Goal: Book appointment/travel/reservation

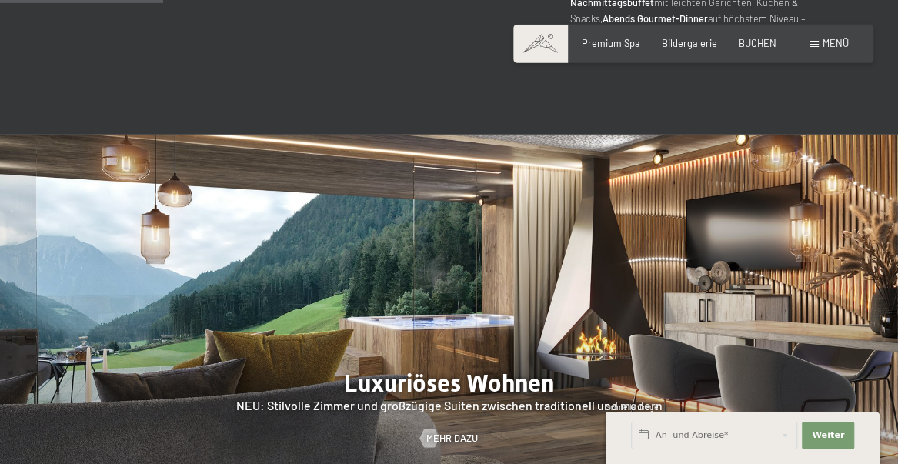
scroll to position [1093, 0]
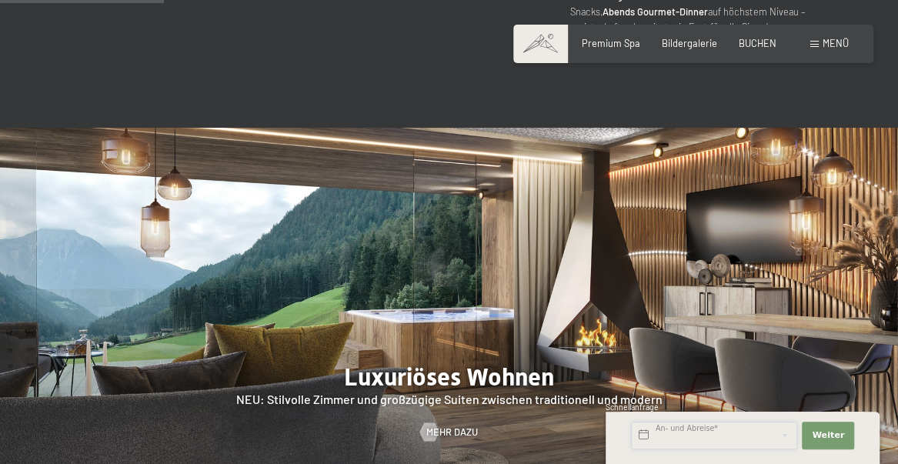
click at [798, 450] on input "text" at bounding box center [714, 436] width 166 height 28
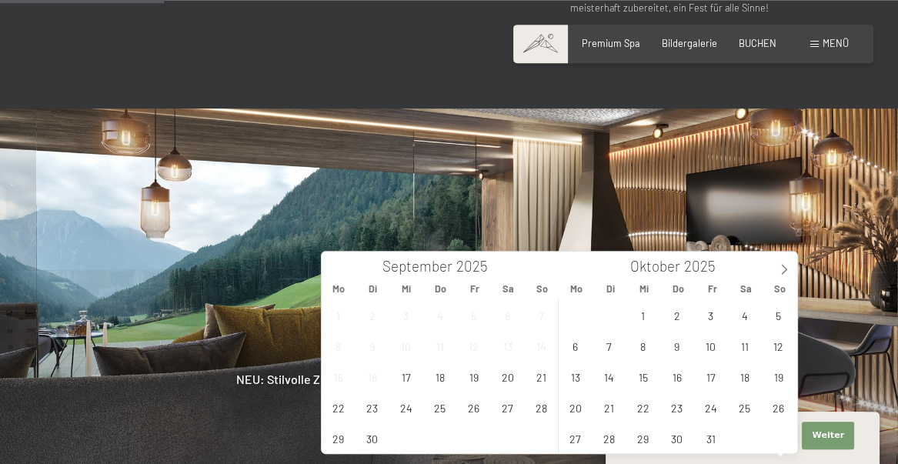
scroll to position [1126, 0]
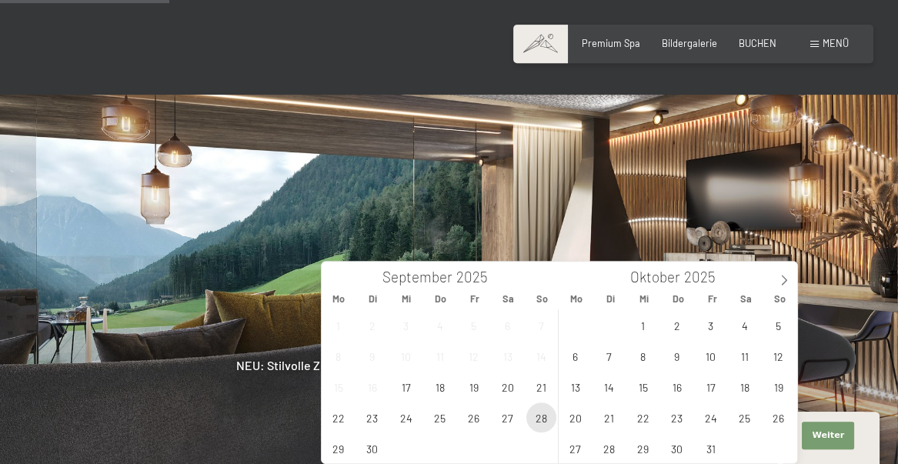
click at [541, 425] on span "28" at bounding box center [542, 418] width 30 height 30
click at [747, 324] on span "4" at bounding box center [745, 325] width 30 height 30
type input "So. 28.09.2025 - Sa. 04.10.2025"
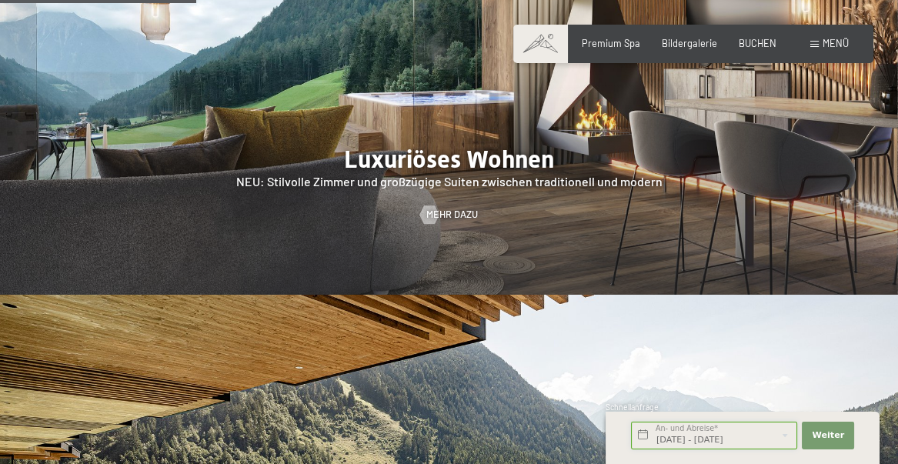
scroll to position [1311, 0]
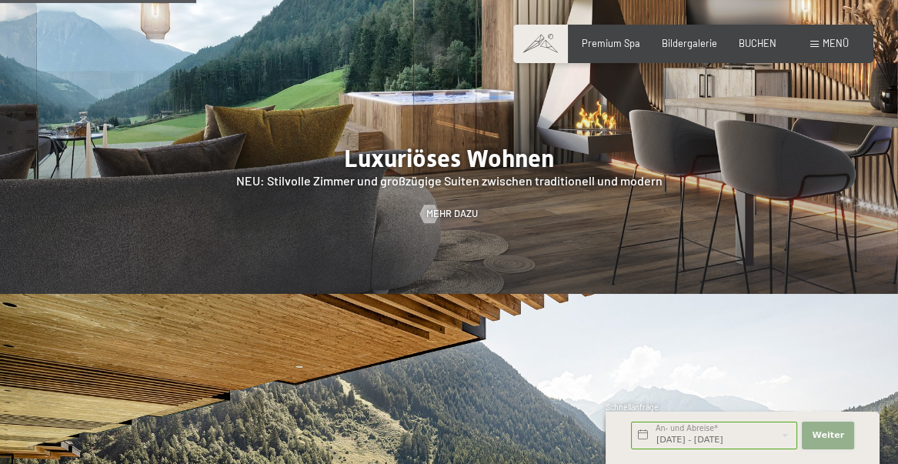
click at [830, 442] on span "Weiter" at bounding box center [828, 436] width 32 height 12
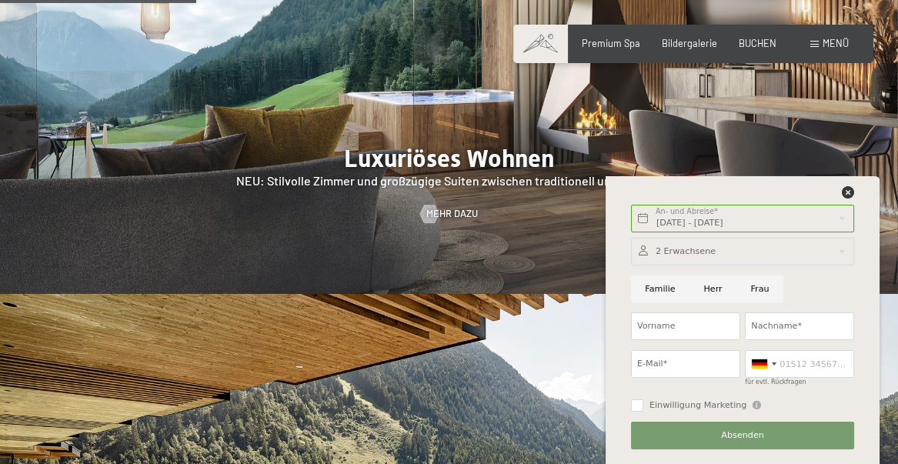
scroll to position [0, 0]
click at [845, 266] on div at bounding box center [742, 252] width 223 height 28
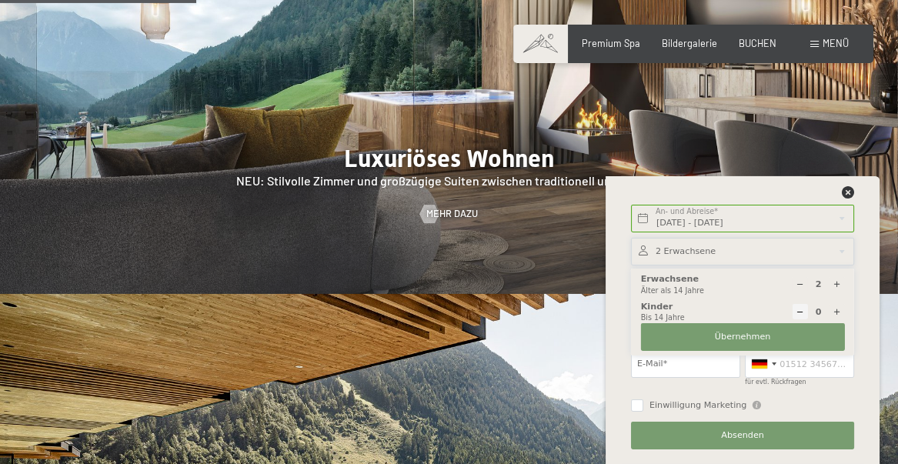
click at [804, 289] on icon at bounding box center [800, 284] width 8 height 8
type input "1"
click at [783, 351] on button "Übernehmen" at bounding box center [743, 337] width 204 height 28
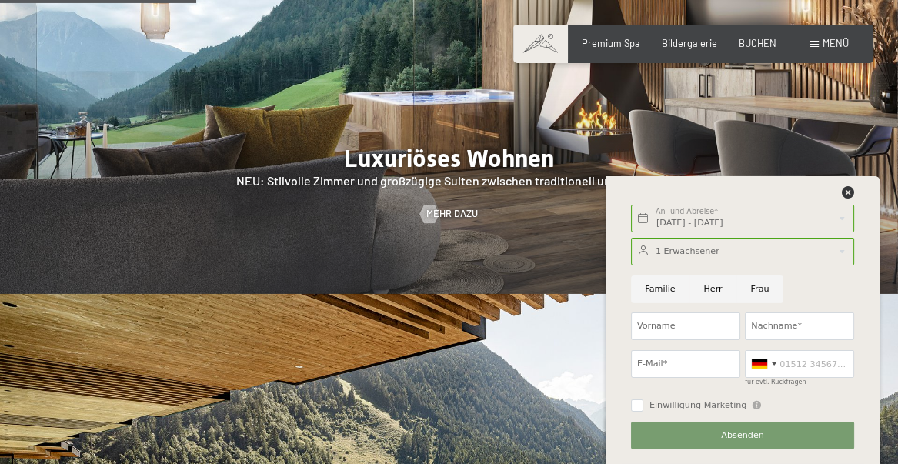
click at [715, 303] on input "Herr" at bounding box center [713, 290] width 47 height 28
radio input "true"
click at [709, 340] on input "Vorname" at bounding box center [685, 327] width 109 height 28
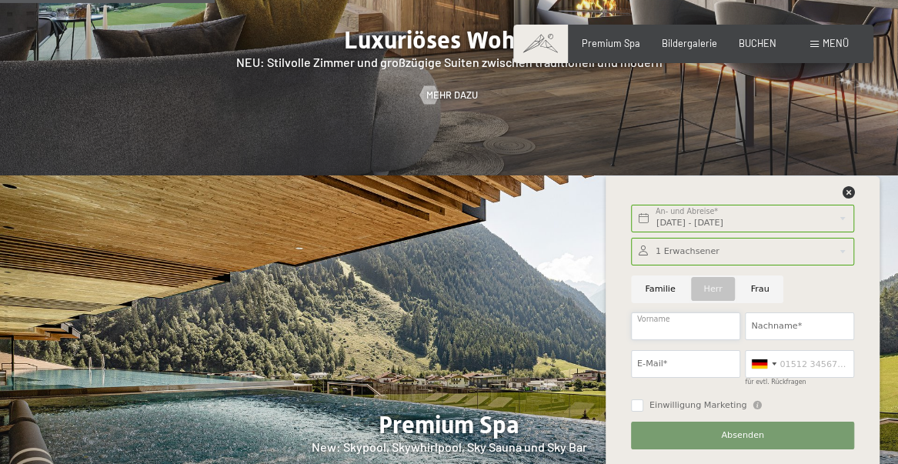
scroll to position [1432, 0]
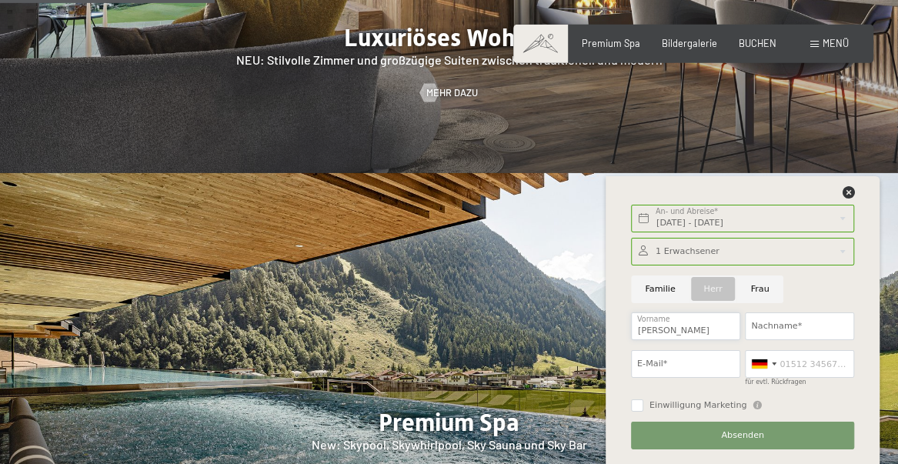
type input "Andreas"
type input "Allwang"
type input "andiallwang@t-online.de"
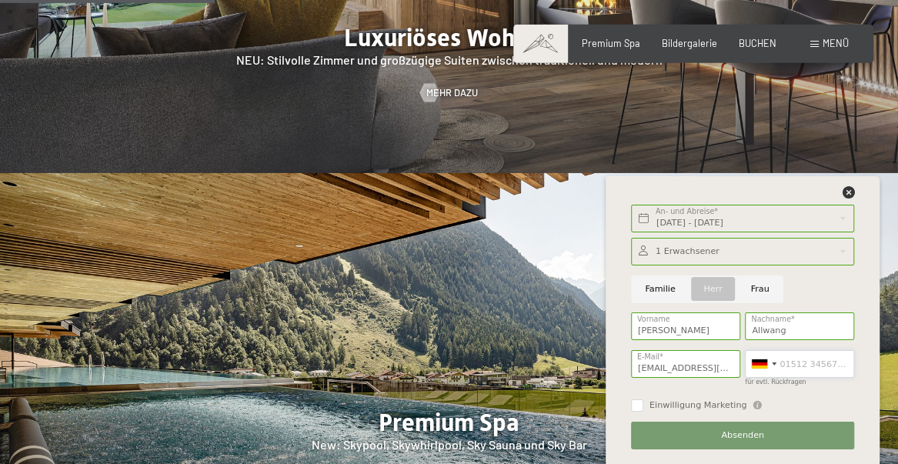
click at [808, 378] on input "für evtl. Rückfragen" at bounding box center [799, 364] width 109 height 28
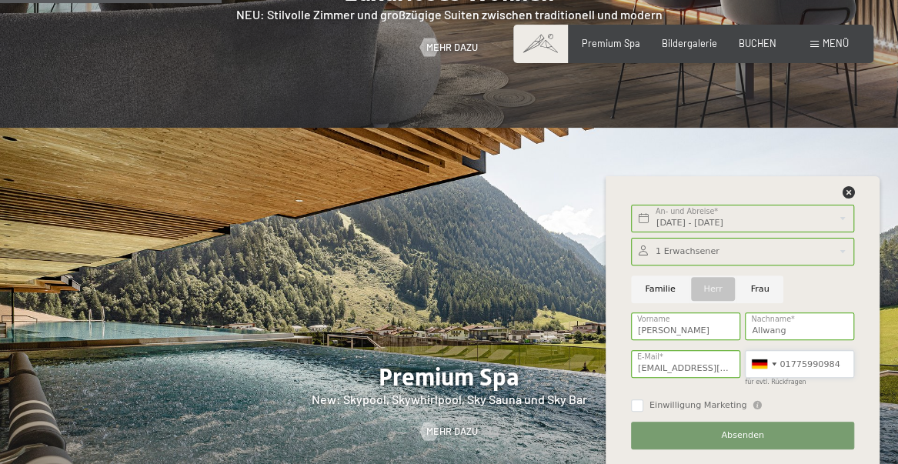
scroll to position [1478, 0]
type input "01775990984"
click at [643, 412] on input "Einwilligung Marketing" at bounding box center [637, 406] width 12 height 12
checkbox input "true"
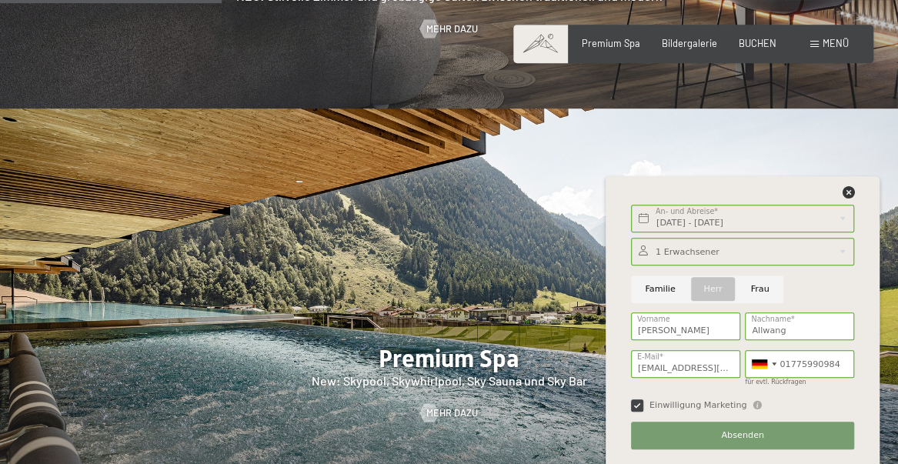
scroll to position [1509, 0]
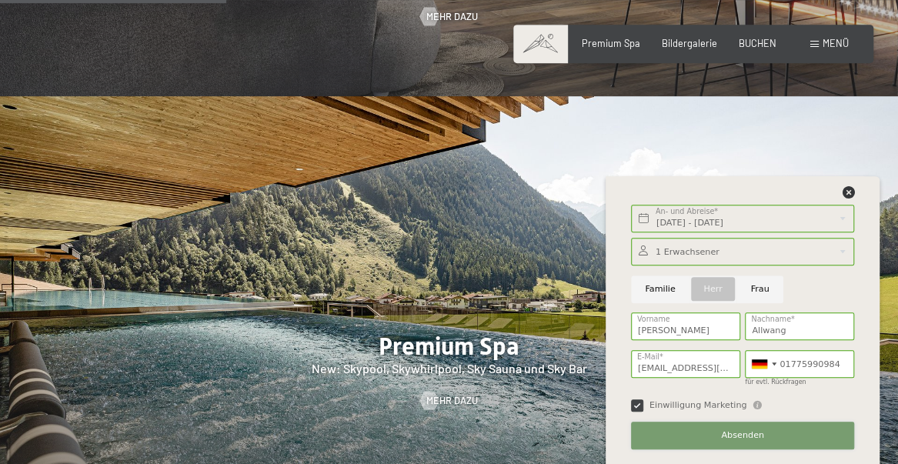
click at [762, 442] on span "Absenden" at bounding box center [742, 436] width 43 height 12
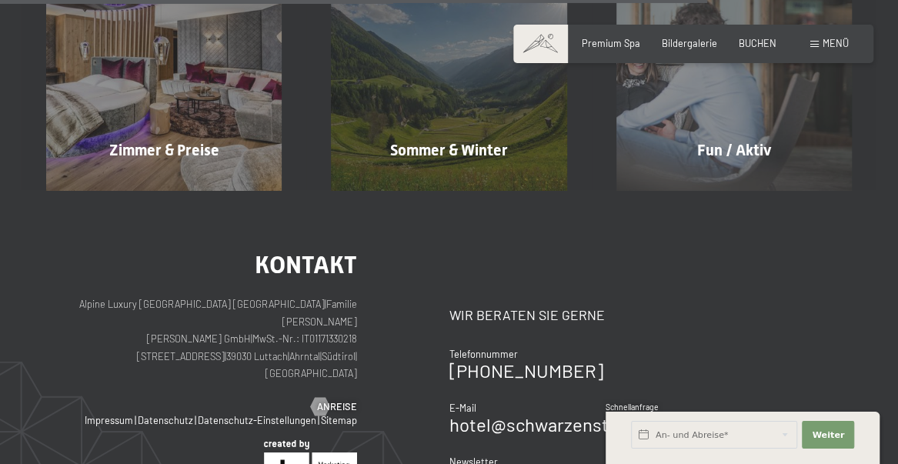
scroll to position [1082, 0]
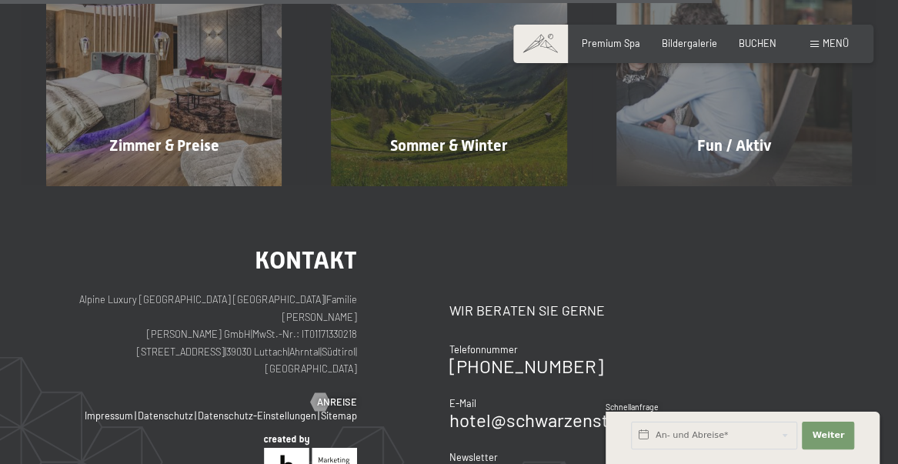
click at [143, 338] on p "Alpine Luxury SPA Resort SCHWARZENSTEIN | Familie Zimmerhofer Otmar Zimmerhofer…" at bounding box center [201, 333] width 311 height 86
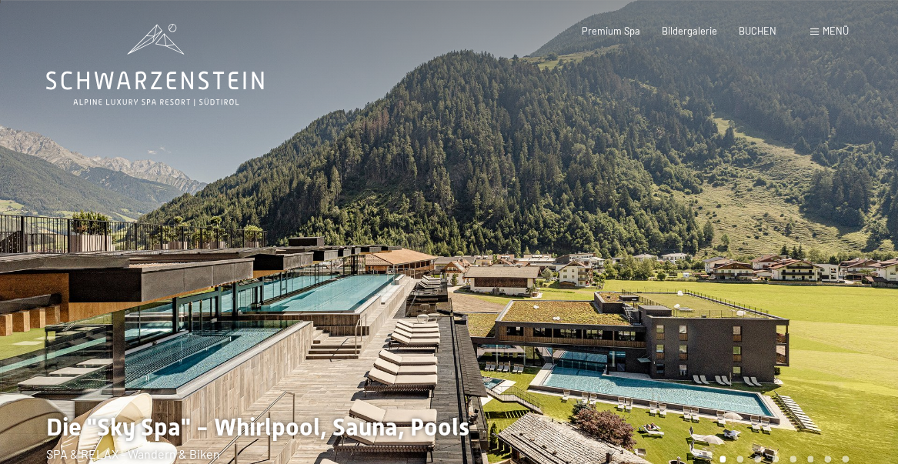
scroll to position [0, 0]
click at [823, 30] on span "Menü" at bounding box center [836, 31] width 26 height 12
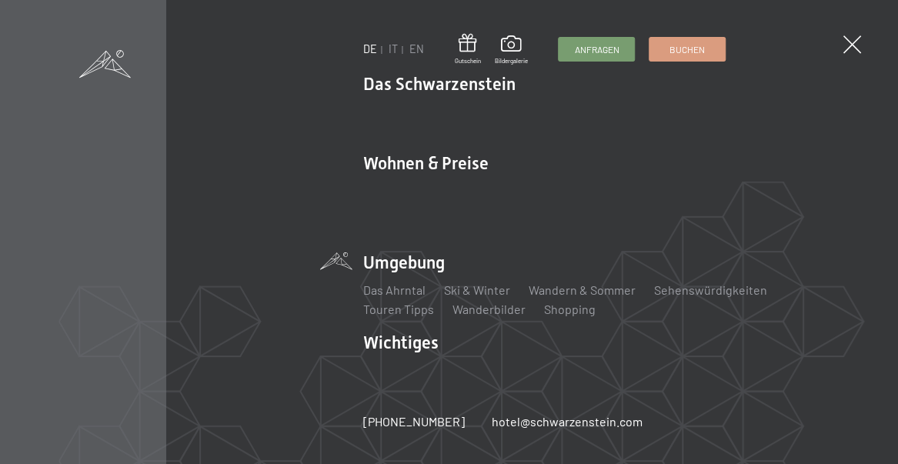
click at [393, 283] on link "Das Ahrntal" at bounding box center [394, 290] width 62 height 15
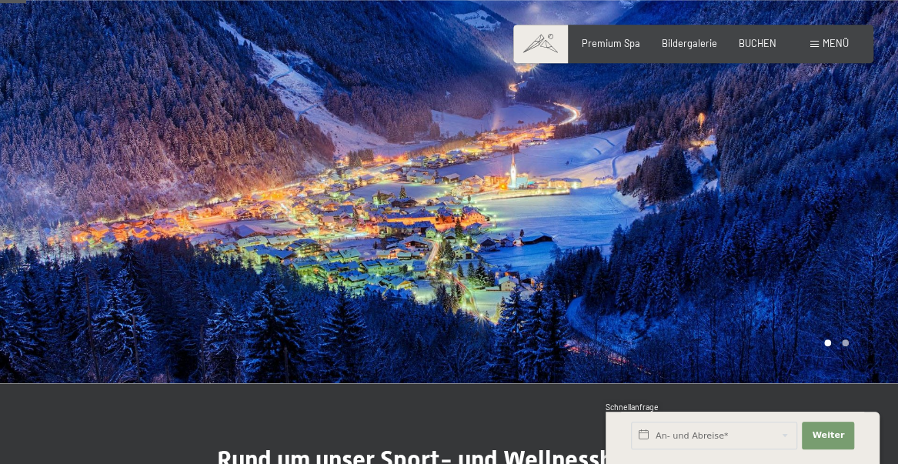
scroll to position [121, 0]
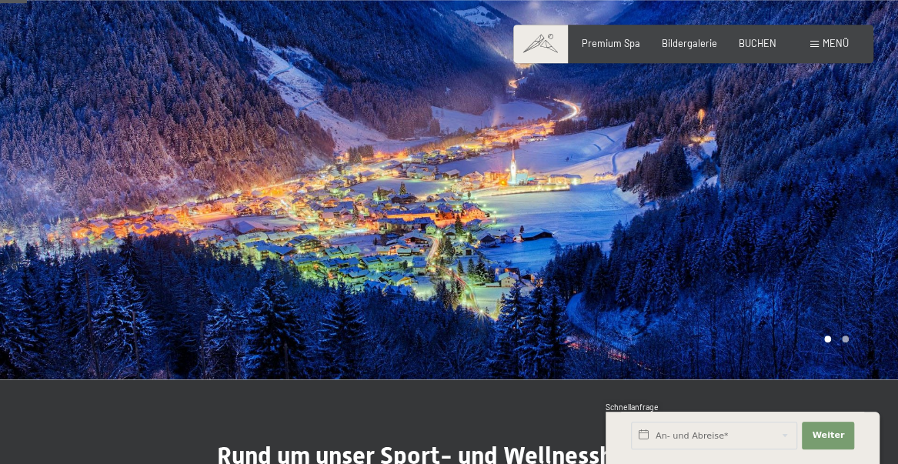
click at [839, 38] on span "Menü" at bounding box center [836, 43] width 26 height 12
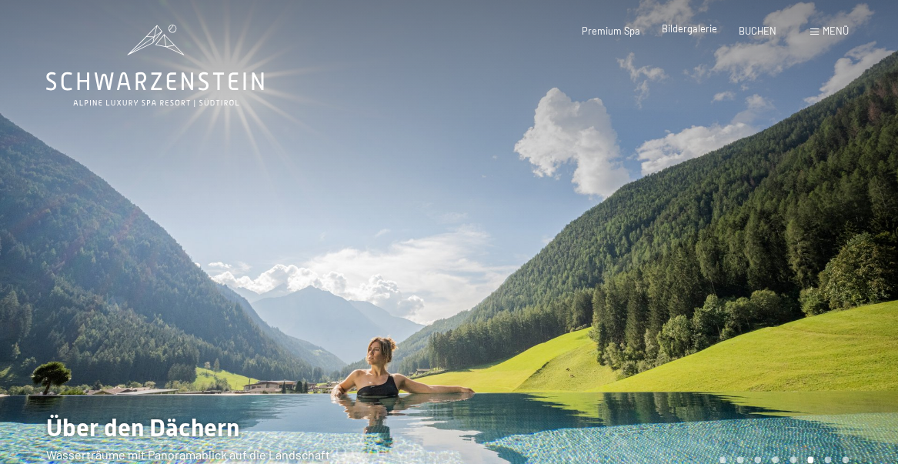
click at [693, 35] on span "Bildergalerie" at bounding box center [689, 28] width 55 height 12
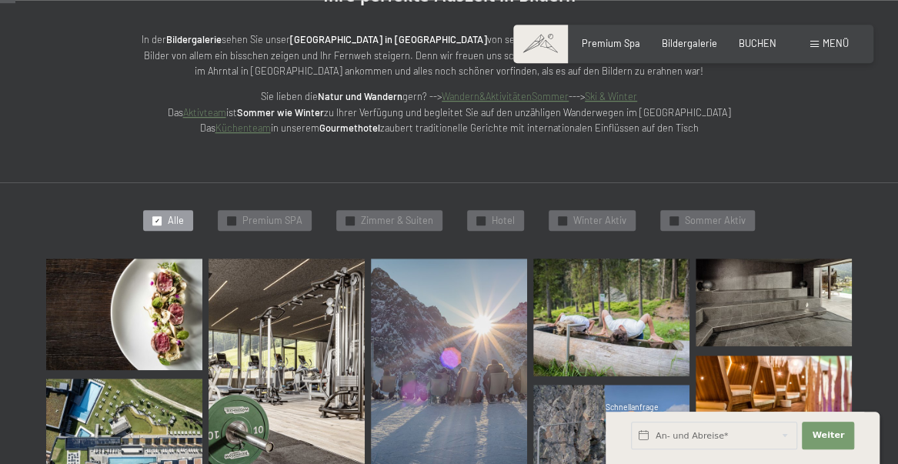
scroll to position [214, 0]
click at [492, 224] on span "Hotel" at bounding box center [503, 221] width 23 height 14
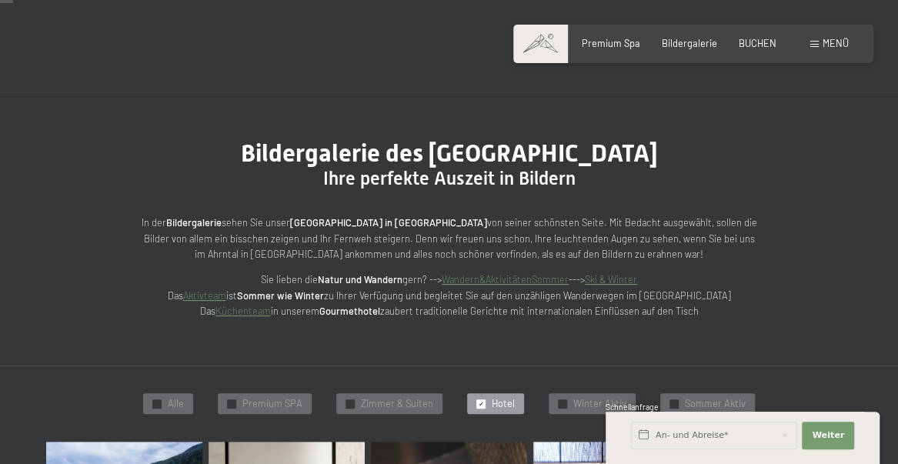
scroll to position [35, 0]
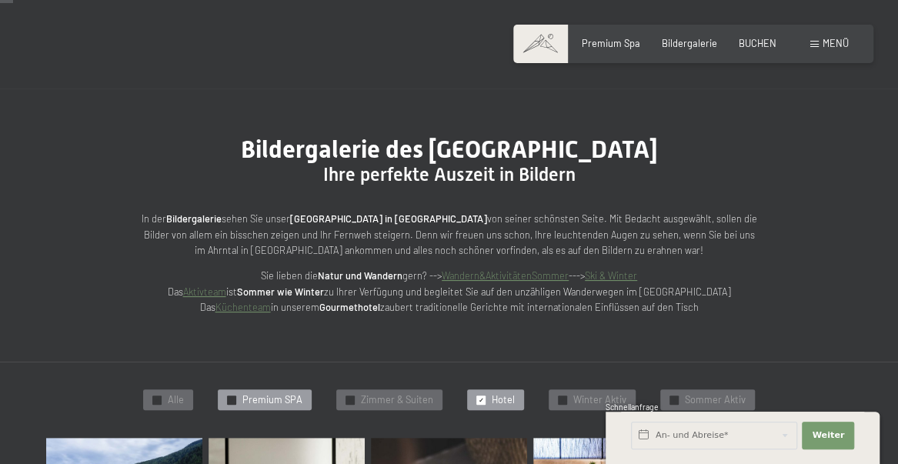
click at [245, 406] on span "Premium SPA" at bounding box center [272, 400] width 60 height 14
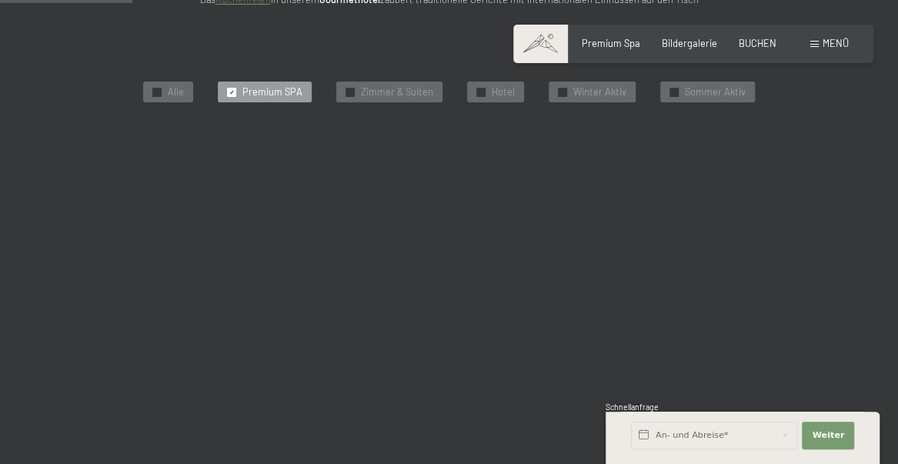
scroll to position [343, 0]
